Goal: Communication & Community: Answer question/provide support

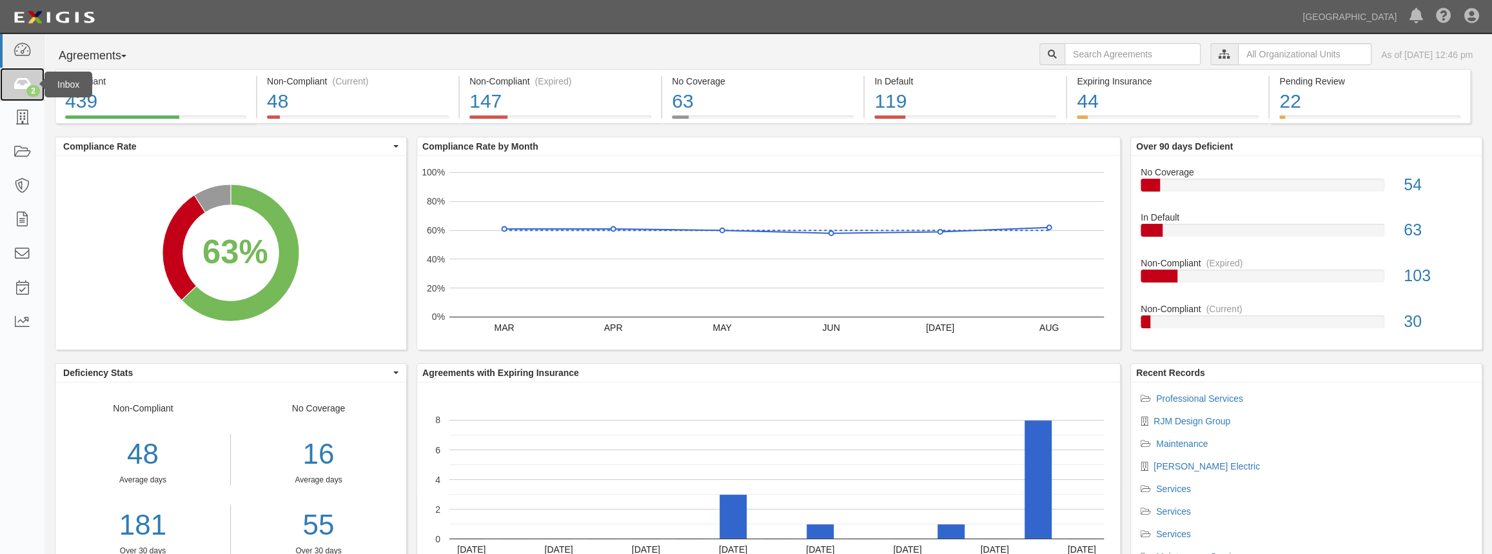
click at [32, 81] on link "2" at bounding box center [22, 85] width 44 height 34
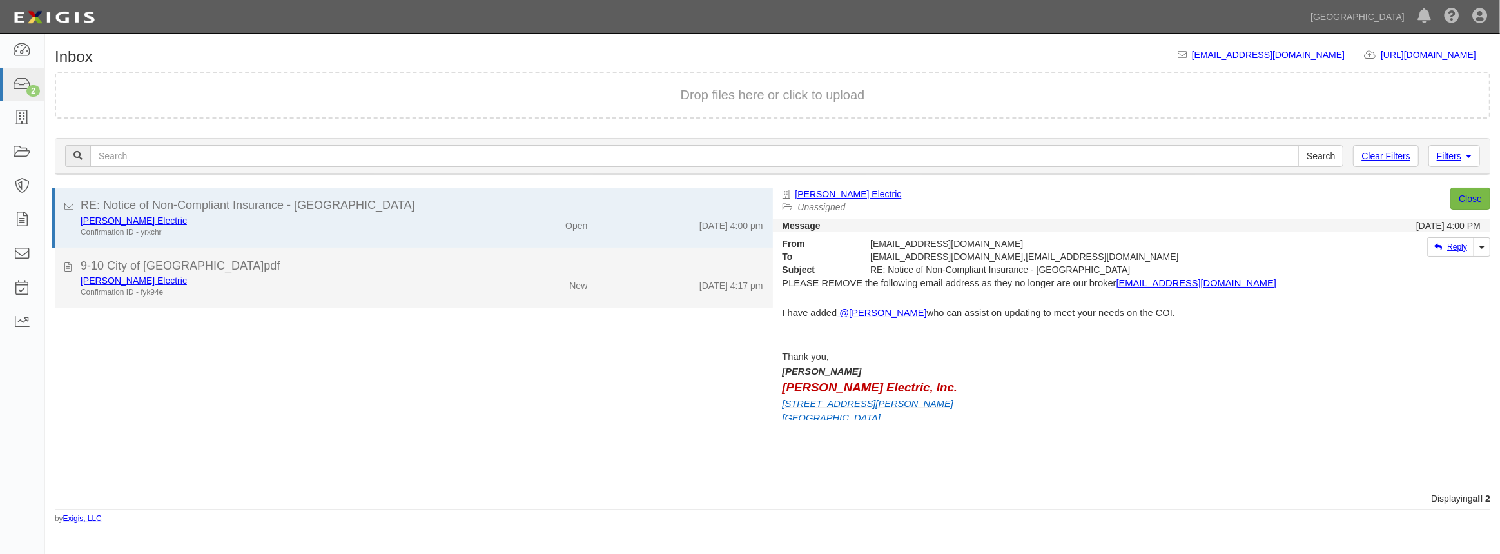
click at [222, 277] on div "[PERSON_NAME] Electric" at bounding box center [276, 280] width 390 height 13
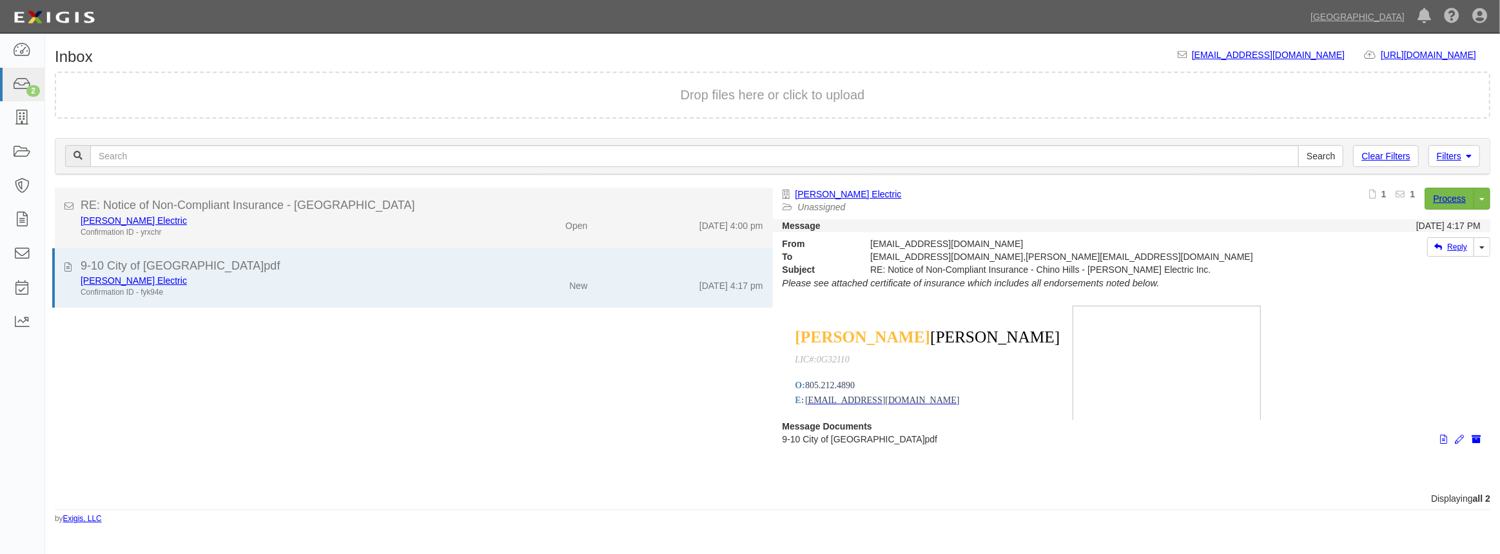
click at [242, 215] on div "[PERSON_NAME] Electric" at bounding box center [276, 220] width 390 height 13
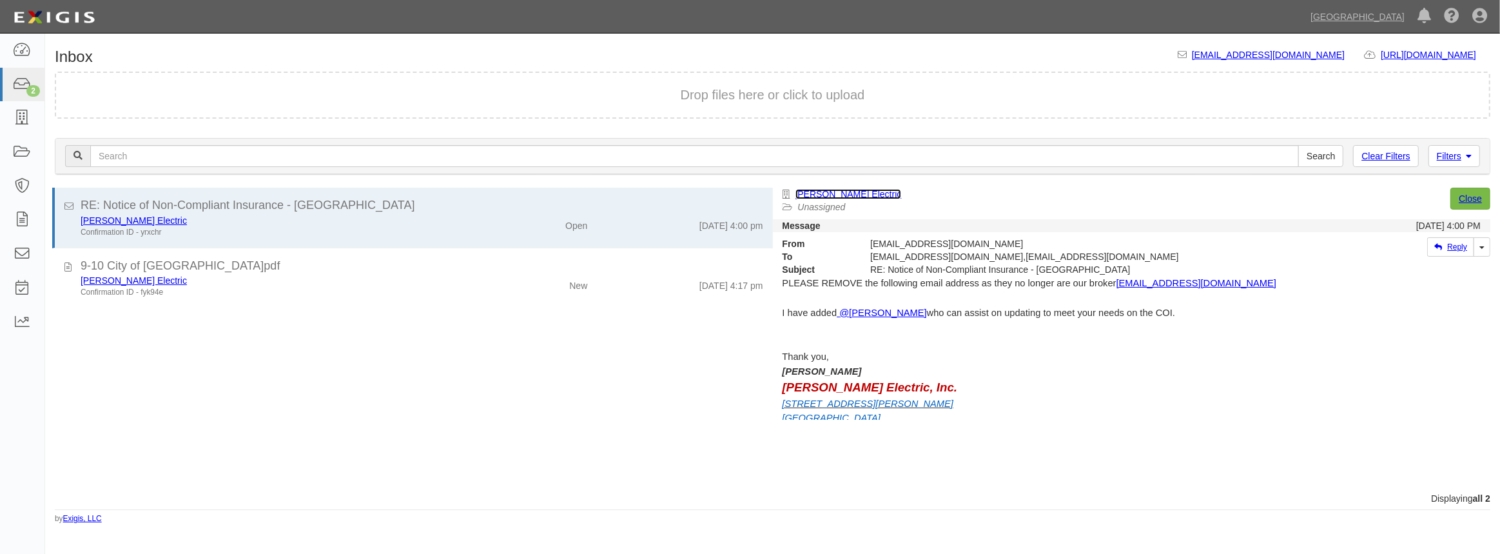
click at [810, 191] on link "[PERSON_NAME] Electric" at bounding box center [849, 194] width 106 height 10
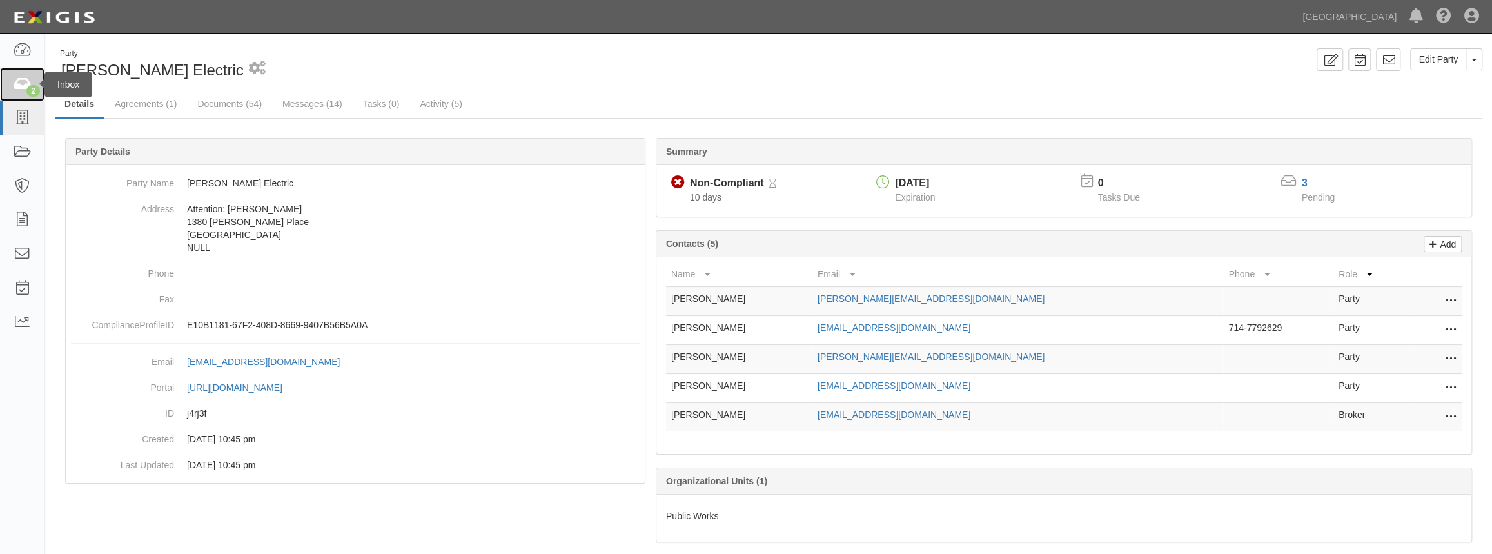
click at [24, 83] on icon at bounding box center [22, 84] width 18 height 15
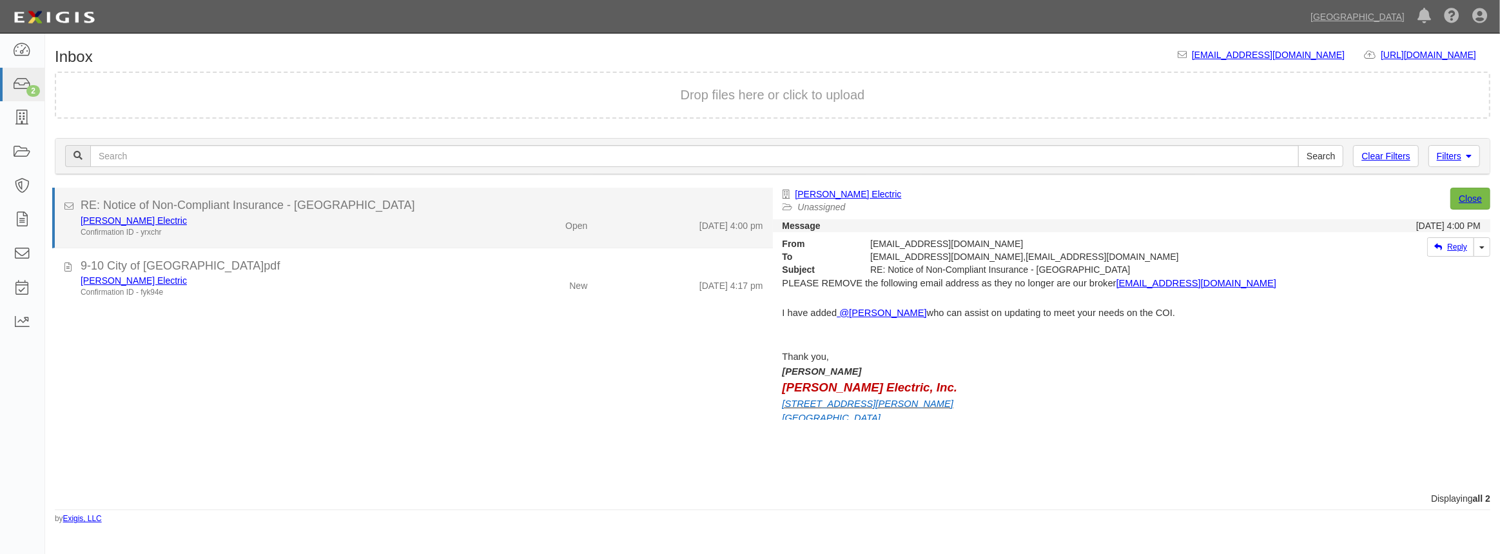
click at [365, 237] on li "RE: Notice of Non-Compliant Insurance - Chino Hills McDonald Electric Confirmat…" at bounding box center [412, 218] width 721 height 61
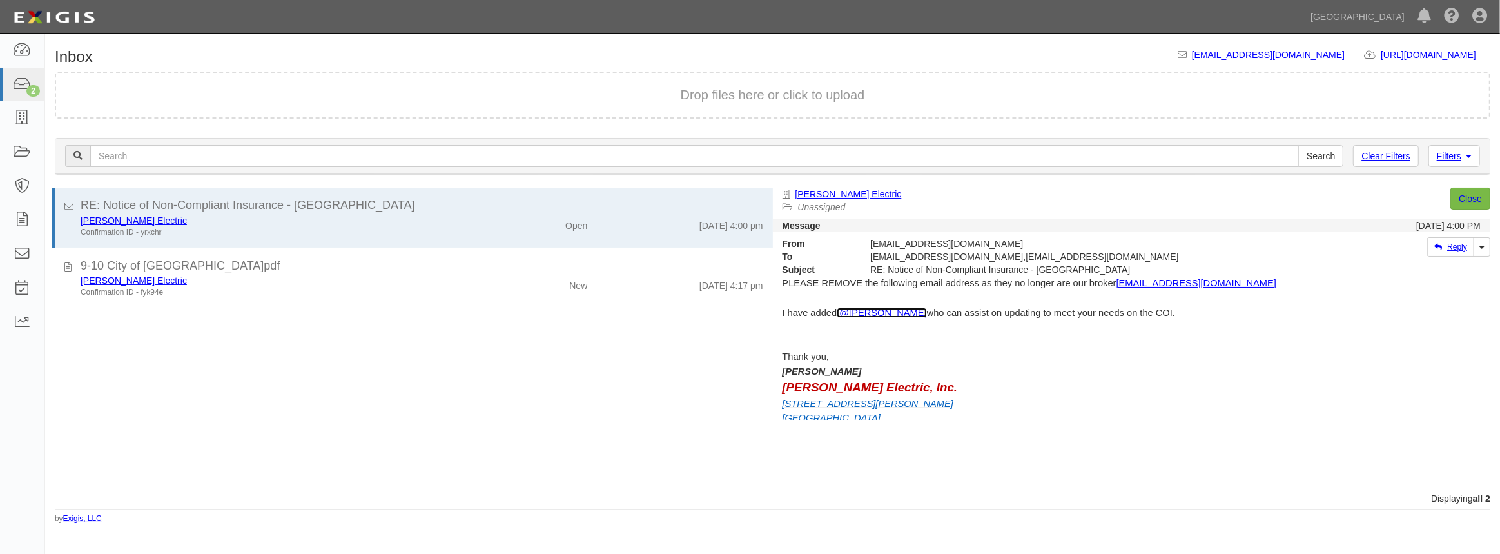
click at [905, 313] on span "@[PERSON_NAME]" at bounding box center [882, 313] width 87 height 10
click at [339, 48] on div "Inbox inbox@chinohills.complianz.com https://complianz.com/organizations/chinoh…" at bounding box center [772, 286] width 1455 height 476
click at [852, 194] on link "[PERSON_NAME] Electric" at bounding box center [849, 194] width 106 height 10
click at [1458, 249] on link "Reply" at bounding box center [1450, 246] width 47 height 19
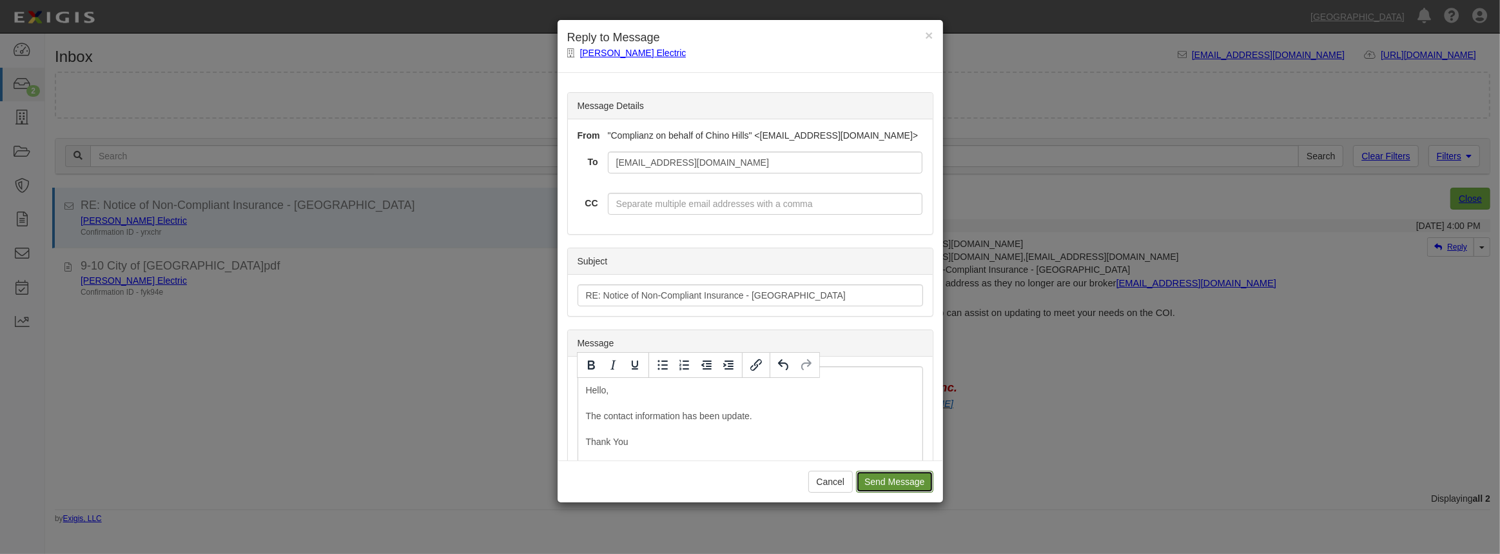
click at [901, 483] on input "Send Message" at bounding box center [894, 482] width 77 height 22
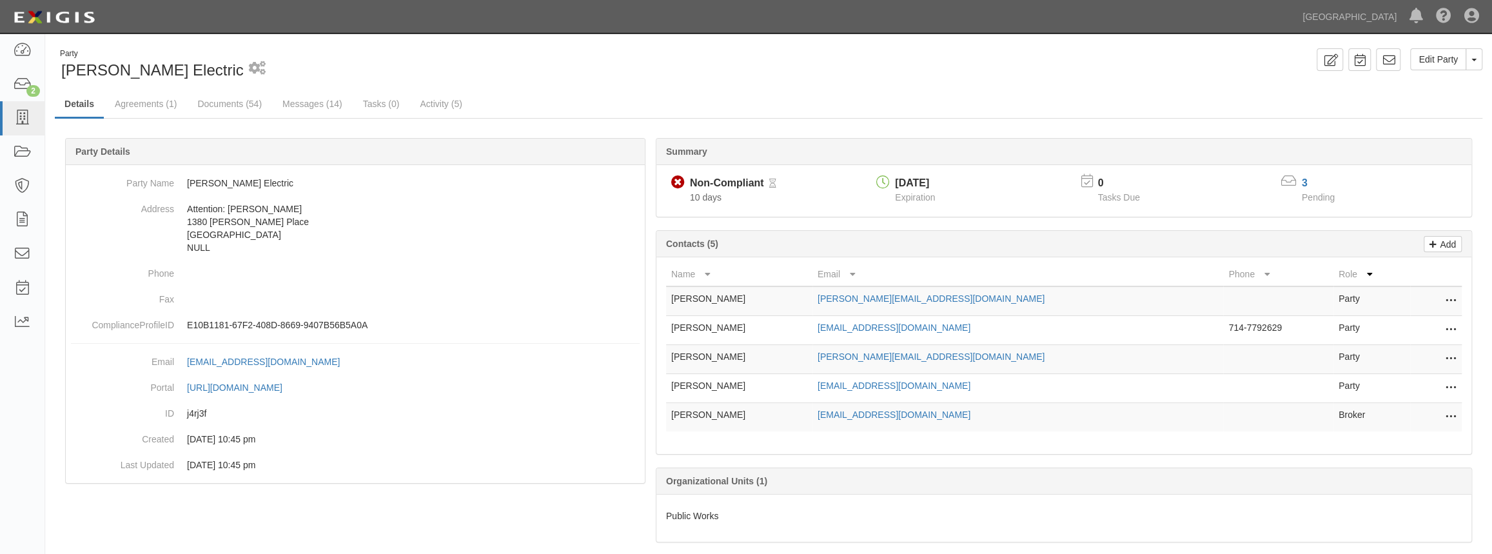
click at [1449, 329] on icon at bounding box center [1451, 330] width 10 height 17
click at [1420, 328] on link "Edit" at bounding box center [1405, 326] width 102 height 23
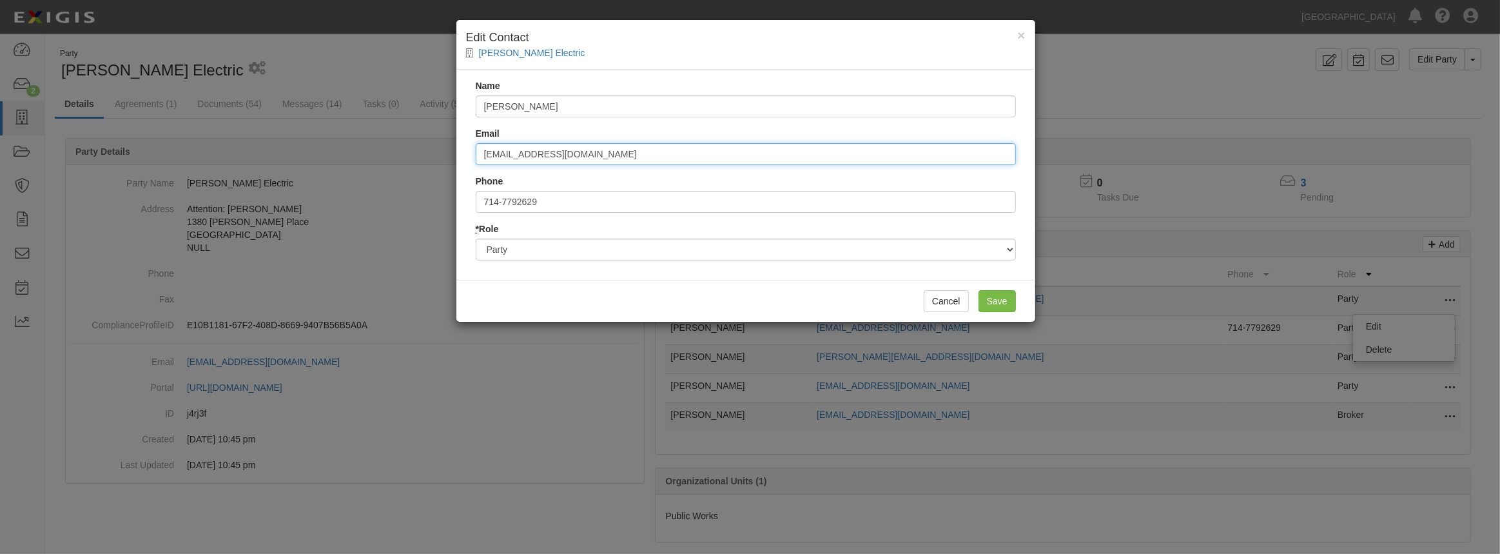
drag, startPoint x: 654, startPoint y: 161, endPoint x: 376, endPoint y: 144, distance: 279.0
click at [376, 144] on div "× Edit Contact [PERSON_NAME] Electric Name [PERSON_NAME] Email [EMAIL_ADDRESS][…" at bounding box center [750, 277] width 1500 height 554
paste input "bhorton@alkemeins"
type input "[EMAIL_ADDRESS][DOMAIN_NAME]"
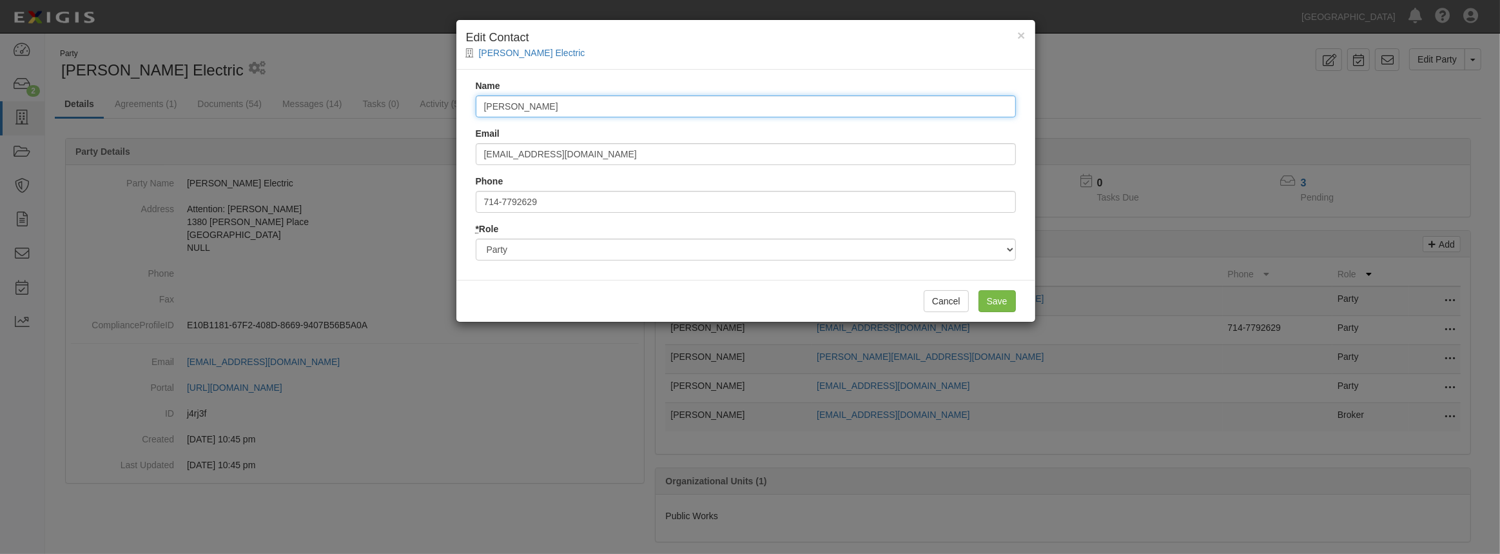
drag, startPoint x: 555, startPoint y: 107, endPoint x: 426, endPoint y: 79, distance: 132.7
click at [426, 79] on div "× Edit Contact [PERSON_NAME] Electric Name [PERSON_NAME] Email [EMAIL_ADDRESS][…" at bounding box center [750, 277] width 1500 height 554
type input "[PERSON_NAME]"
click at [1000, 305] on input "Save" at bounding box center [997, 301] width 37 height 22
